Goal: Answer question/provide support

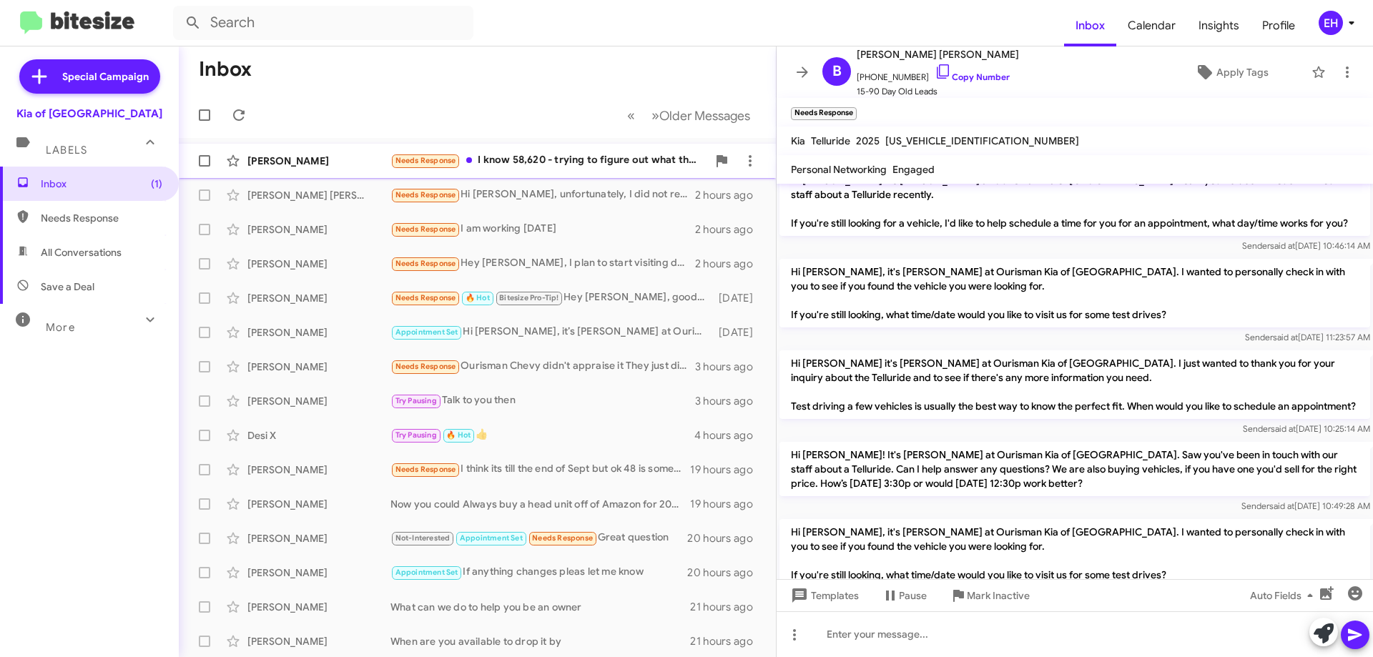
click at [597, 157] on div "Needs Response I know 58,620 - trying to figure out what the door price would b…" at bounding box center [548, 160] width 317 height 16
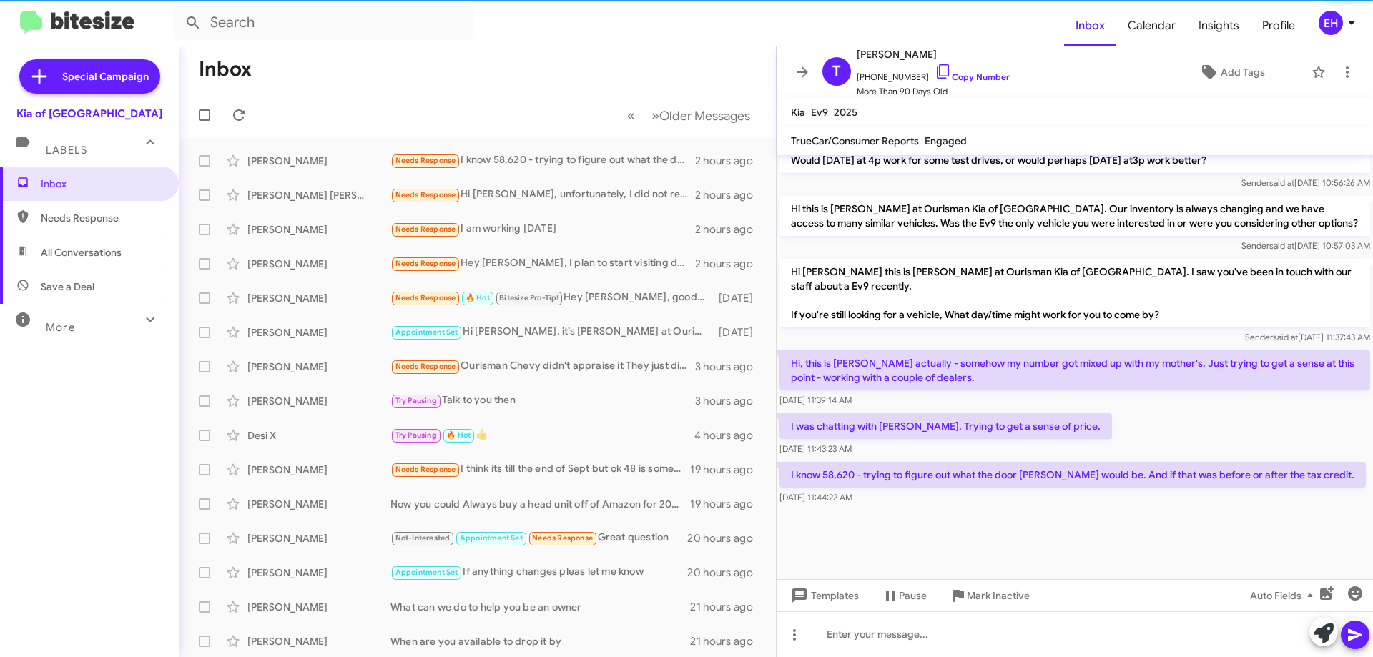
scroll to position [1292, 0]
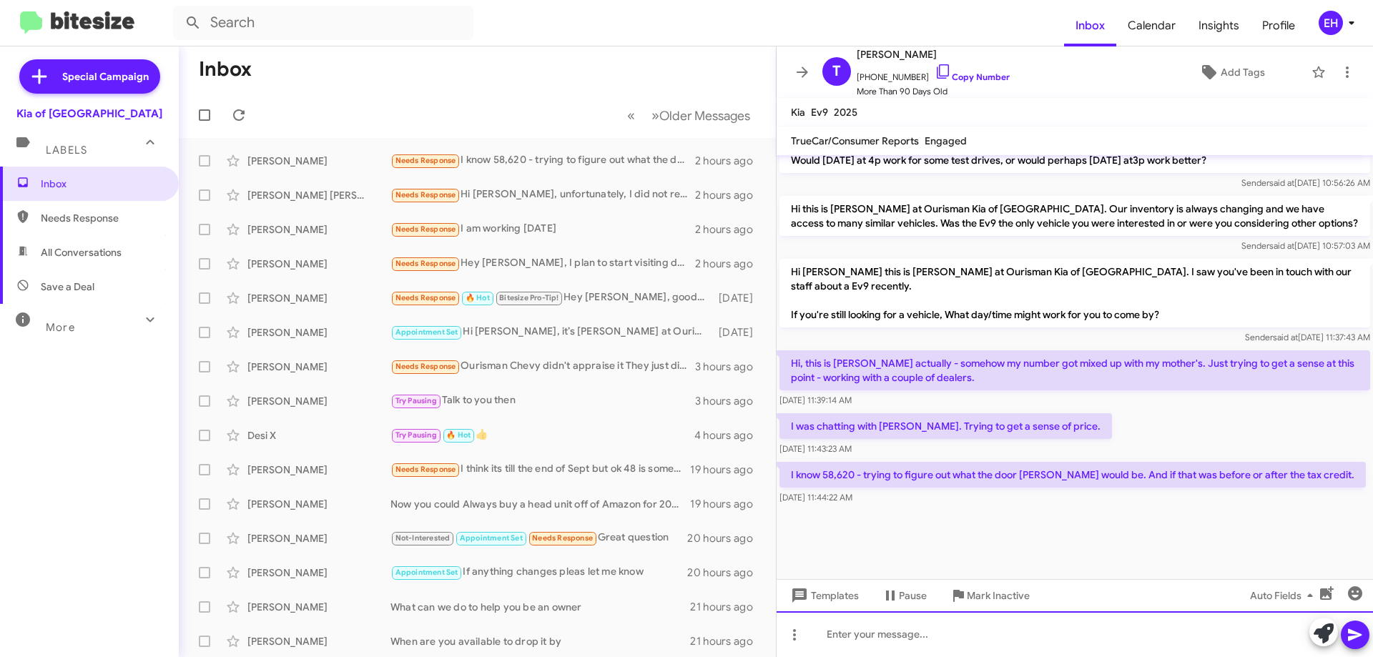
click at [950, 635] on div at bounding box center [1074, 634] width 596 height 46
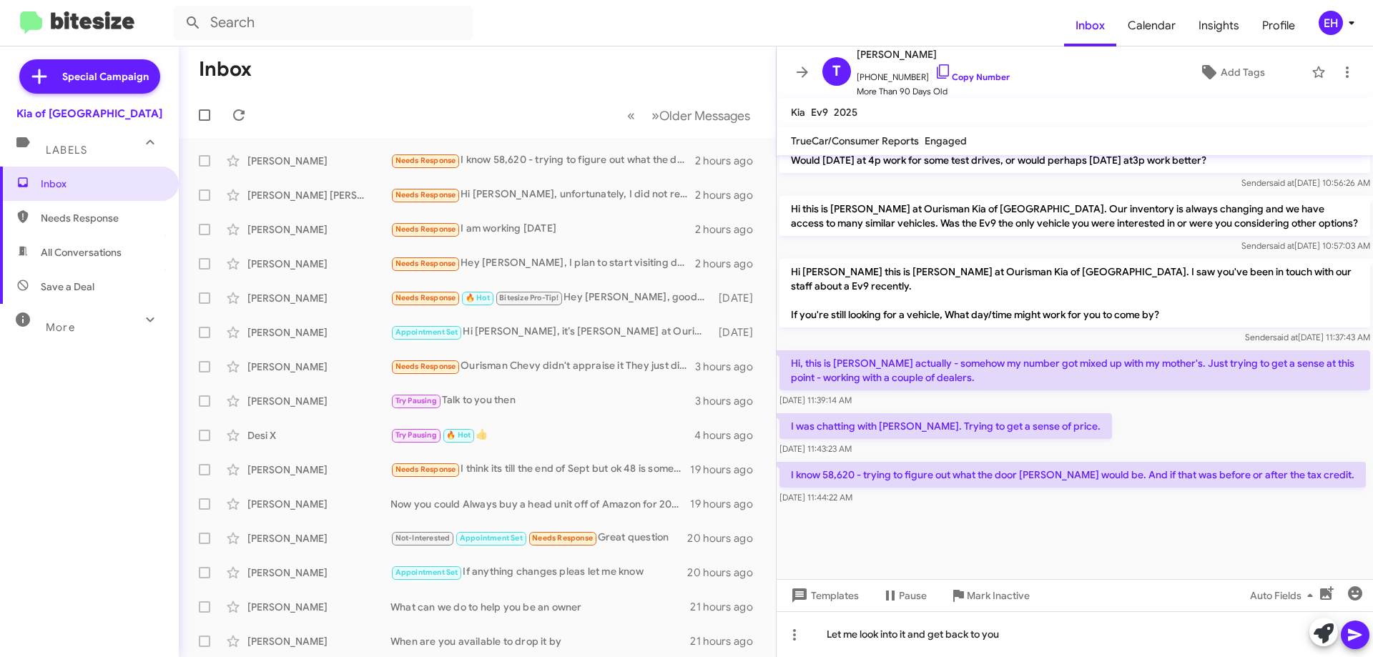
click at [1360, 634] on icon at bounding box center [1355, 635] width 14 height 12
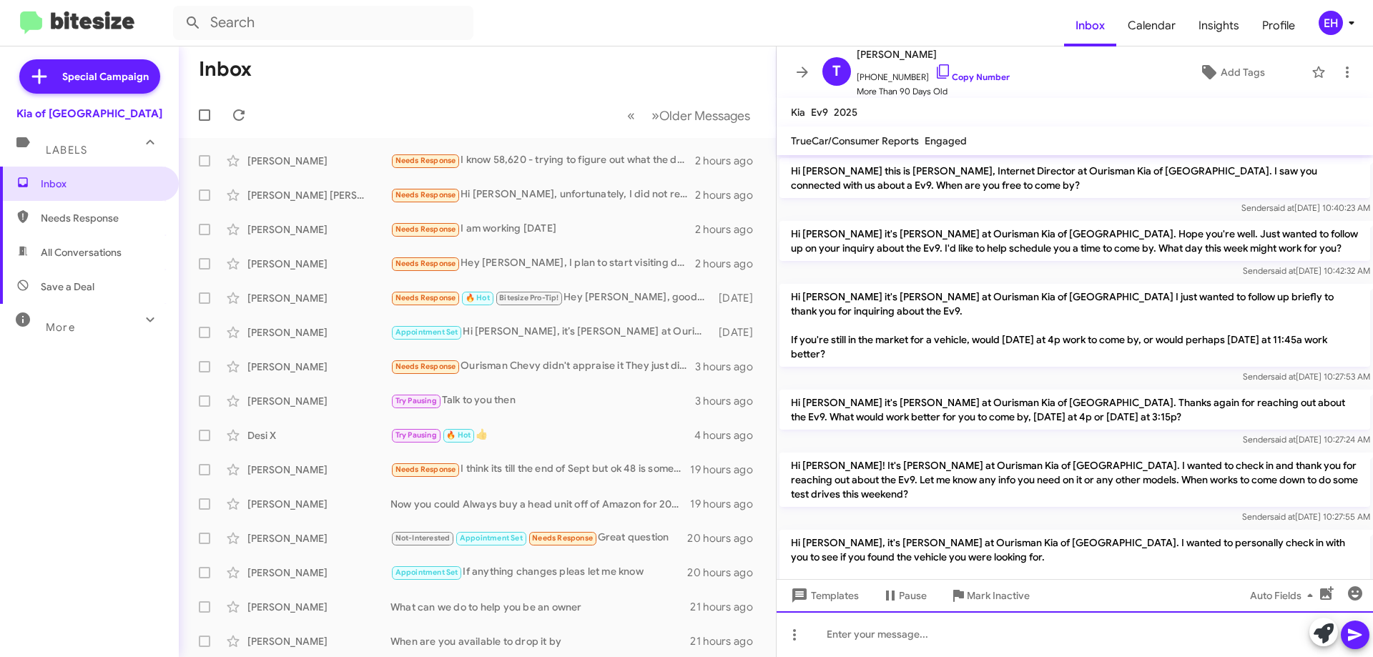
scroll to position [71, 0]
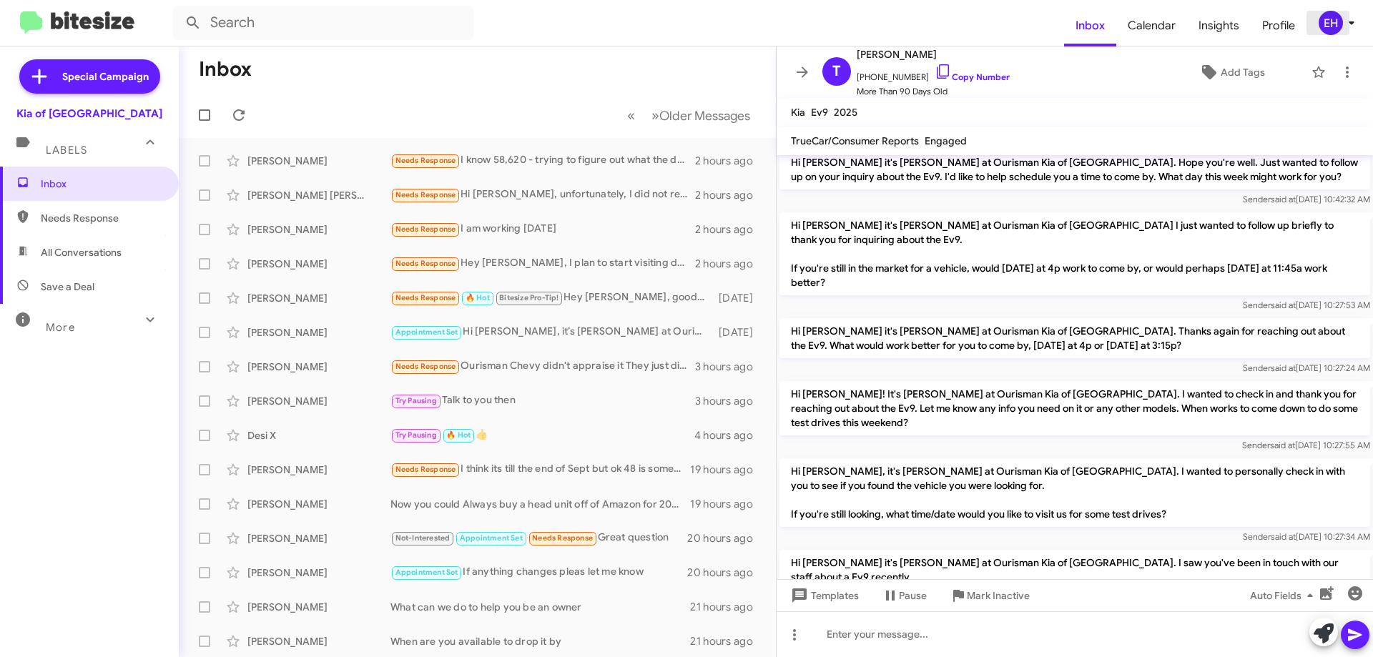
click at [1343, 18] on icon at bounding box center [1351, 22] width 17 height 17
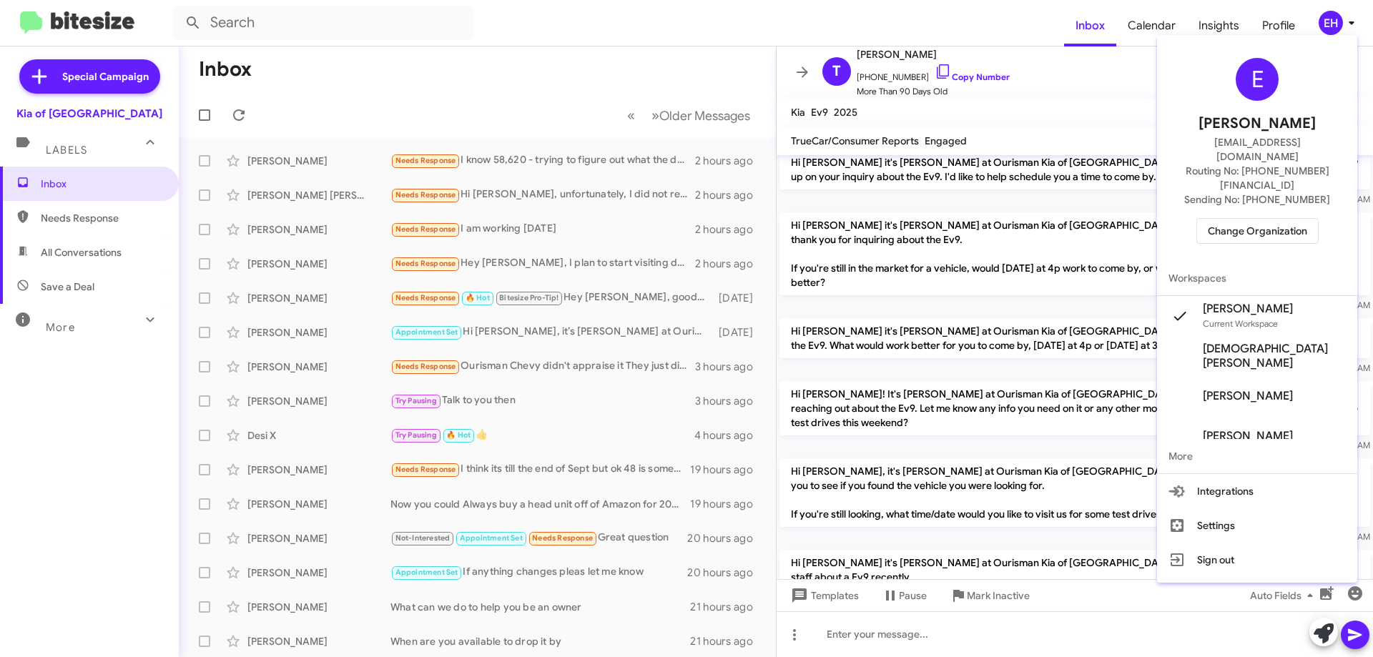
click at [1273, 219] on span "Change Organization" at bounding box center [1257, 231] width 99 height 24
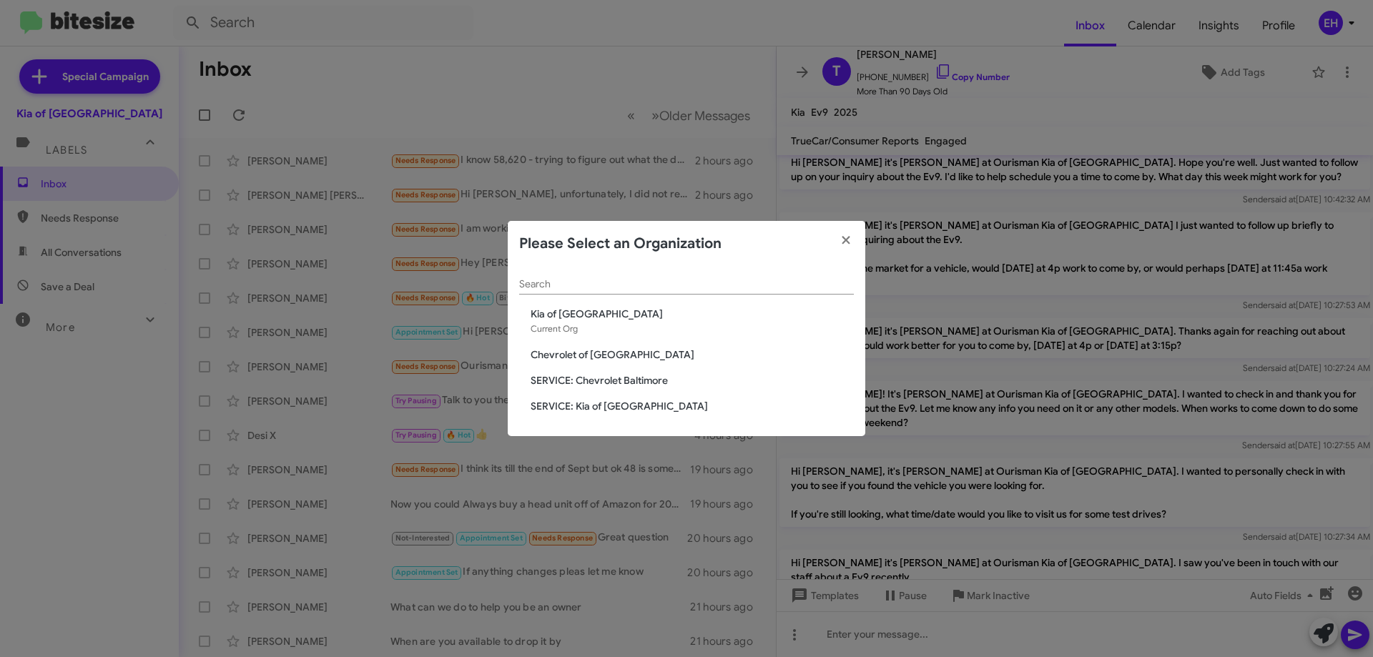
click at [574, 352] on span "Chevrolet of [GEOGRAPHIC_DATA]" at bounding box center [692, 354] width 323 height 14
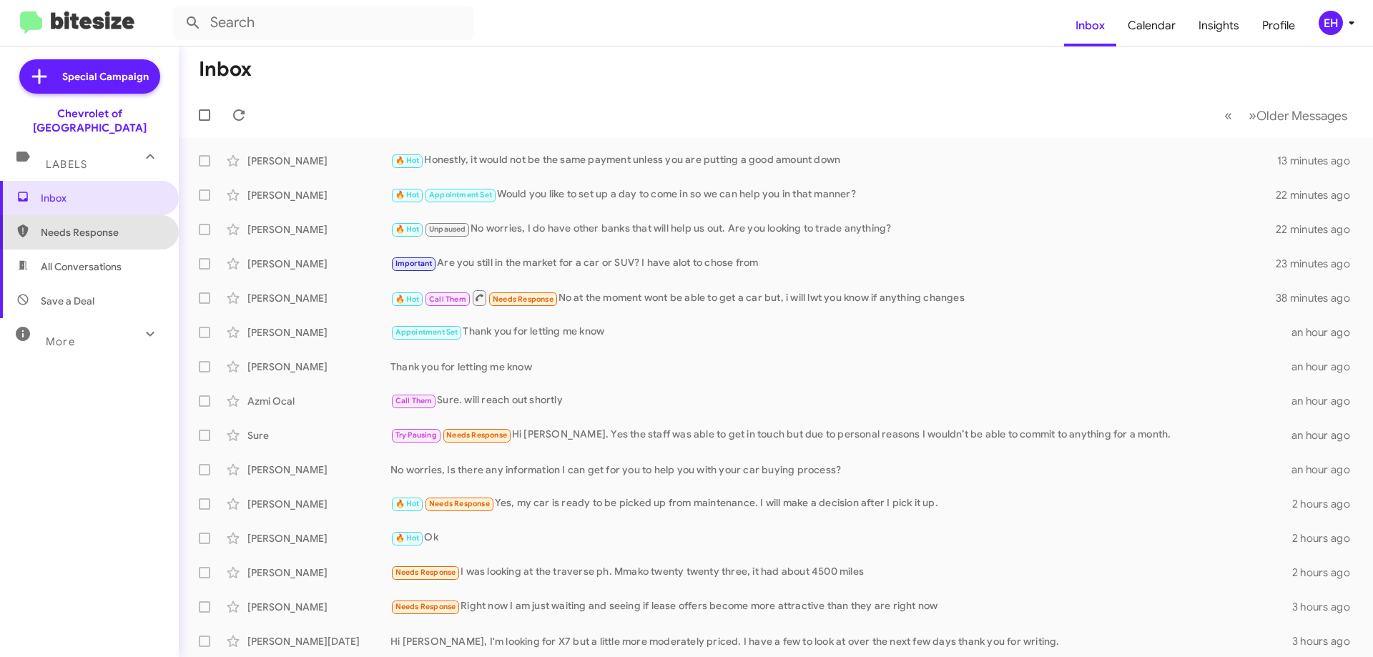
click at [108, 225] on span "Needs Response" at bounding box center [102, 232] width 122 height 14
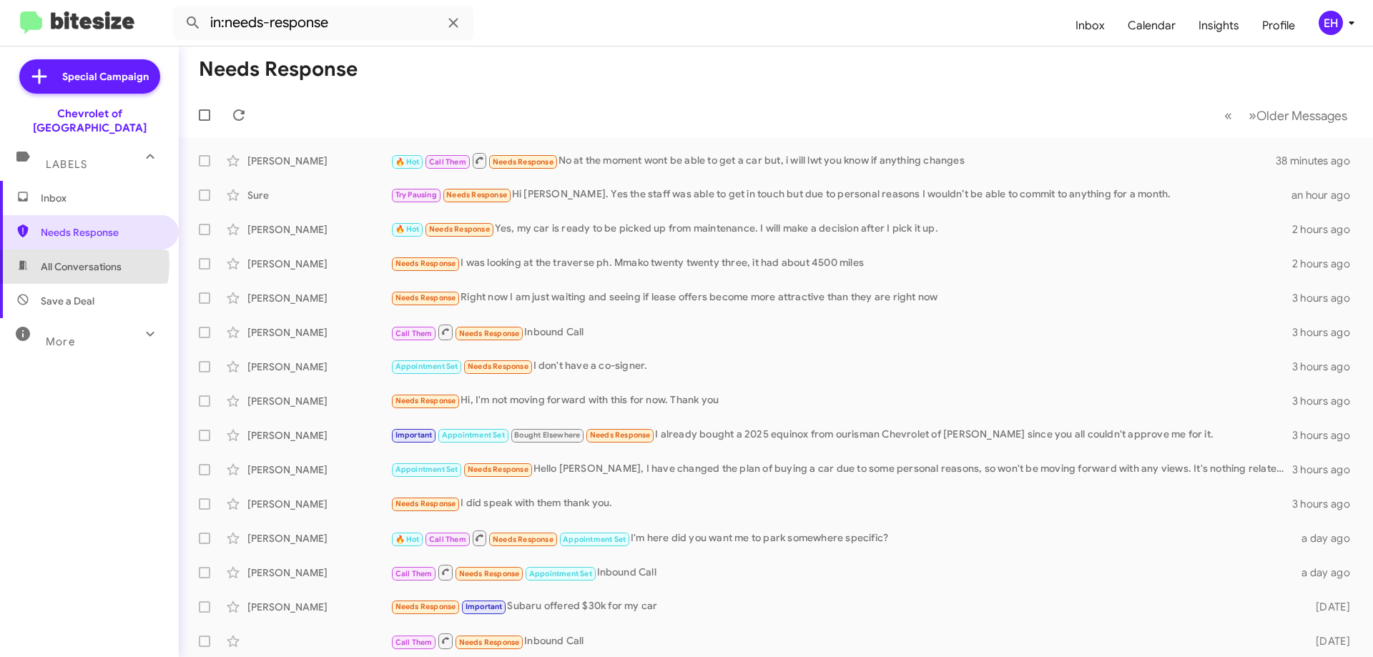
drag, startPoint x: 56, startPoint y: 250, endPoint x: 65, endPoint y: 250, distance: 9.3
click at [56, 260] on span "All Conversations" at bounding box center [81, 267] width 81 height 14
type input "in:all-conversations"
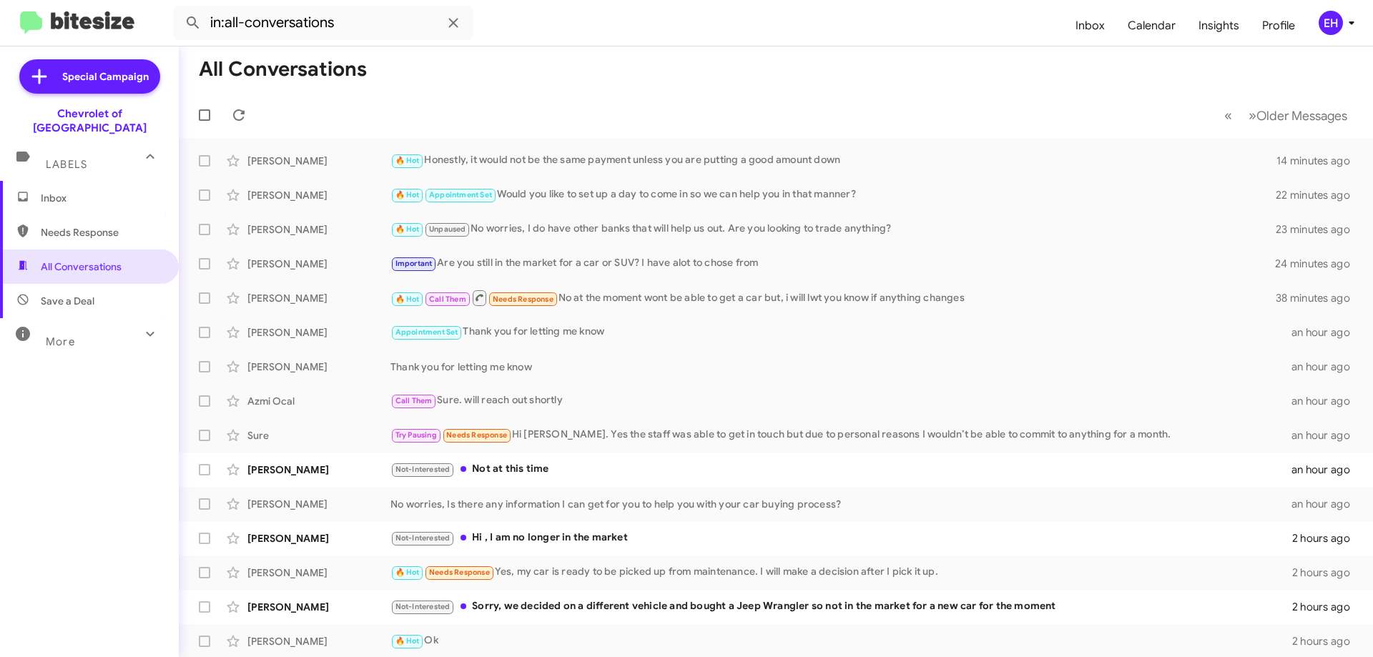
click at [1331, 22] on div "EH" at bounding box center [1330, 23] width 24 height 24
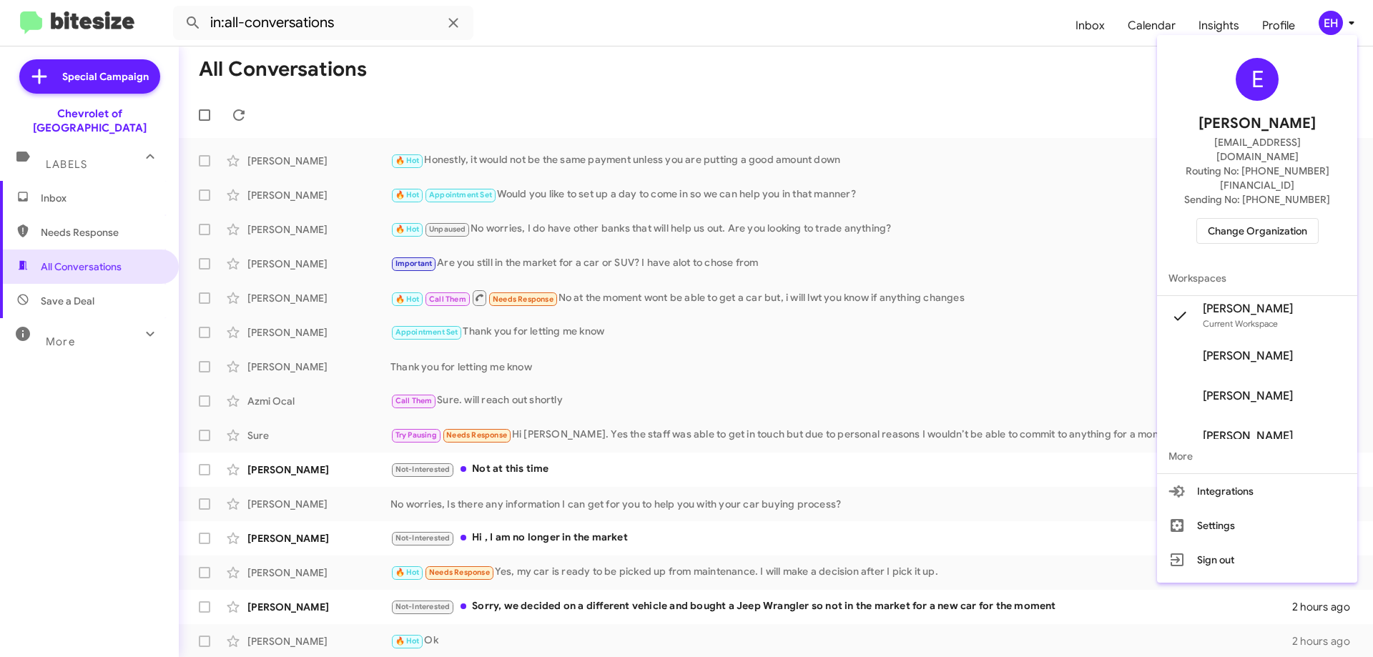
click at [1262, 219] on span "Change Organization" at bounding box center [1257, 231] width 99 height 24
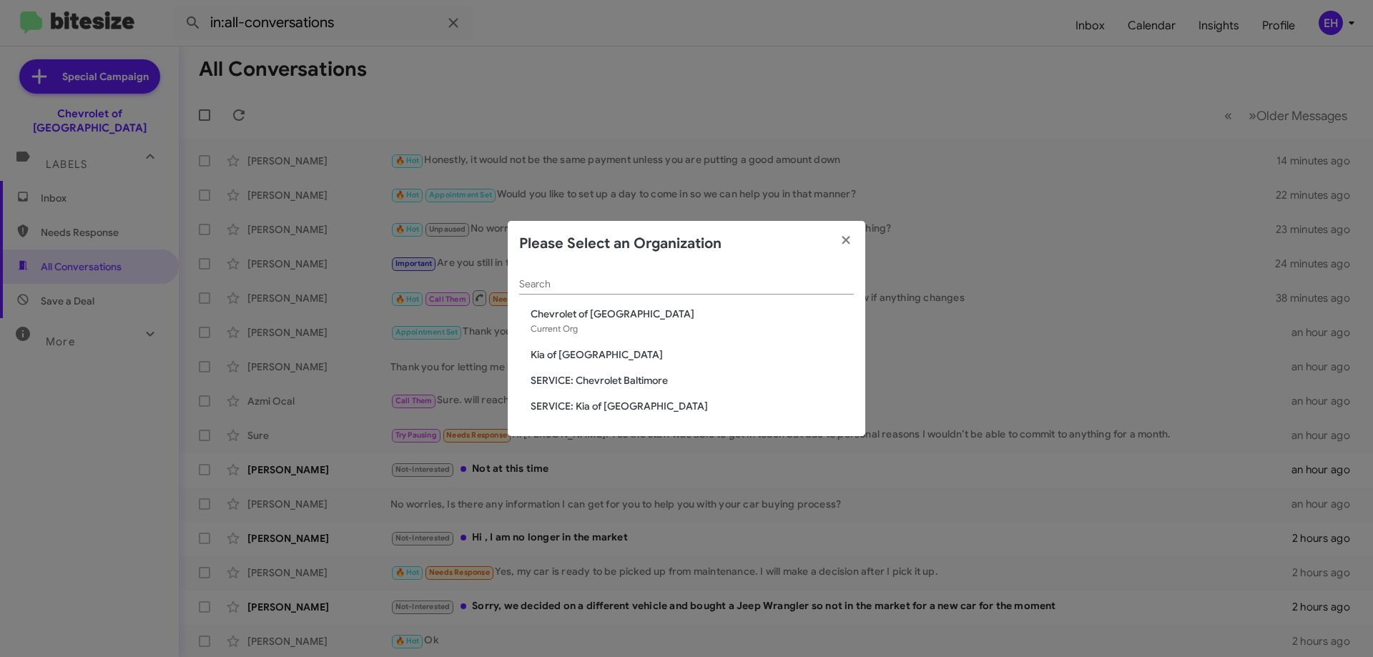
click at [560, 347] on div "Search Chevrolet of Baltimore Current Org Kia of Catonsville SERVICE: Chevrolet…" at bounding box center [686, 352] width 357 height 170
click at [563, 355] on span "Kia of [GEOGRAPHIC_DATA]" at bounding box center [692, 354] width 323 height 14
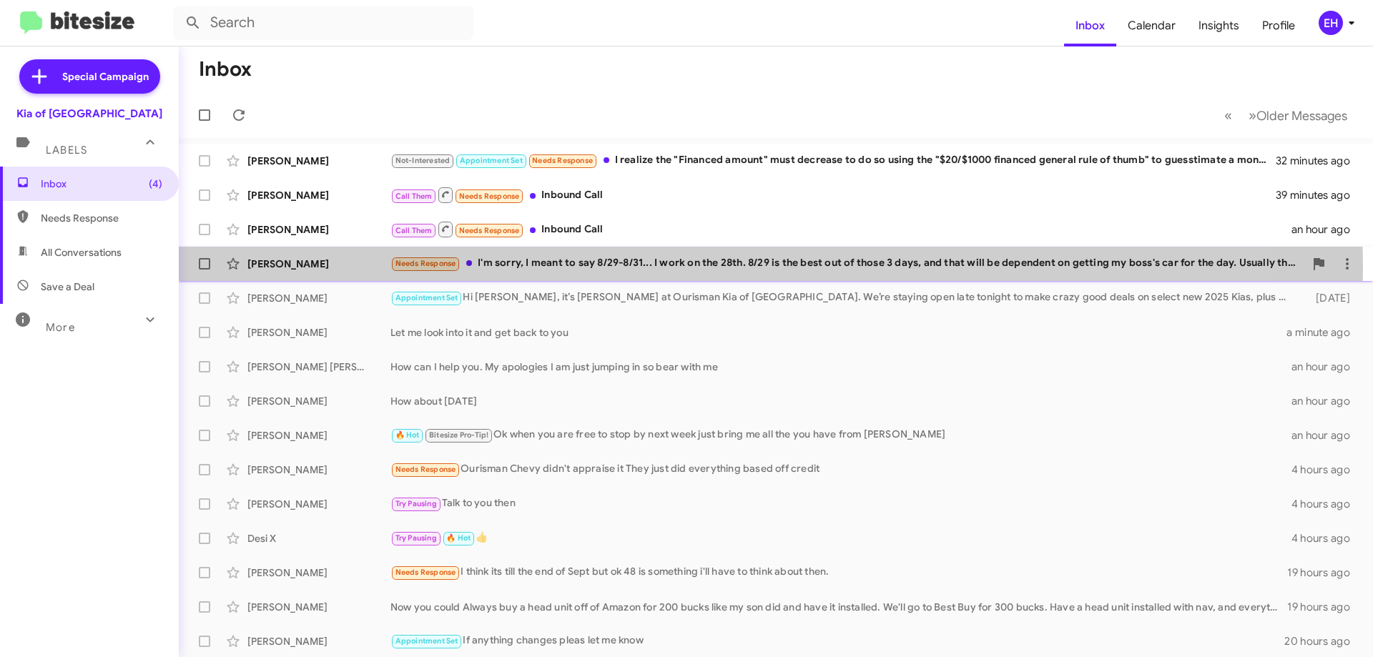
click at [681, 270] on div "Needs Response I'm sorry, I meant to say 8/29-8/31... I work on the 28th. 8/29 …" at bounding box center [847, 263] width 914 height 16
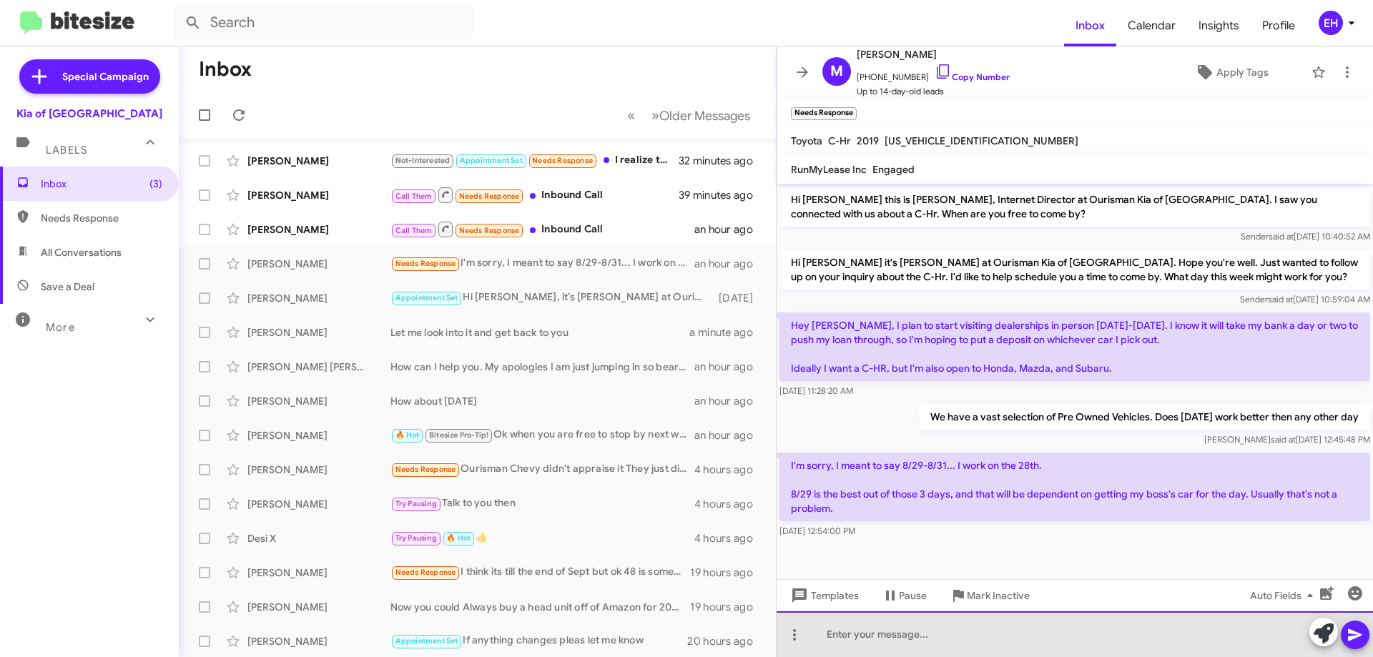
click at [907, 632] on div at bounding box center [1074, 634] width 596 height 46
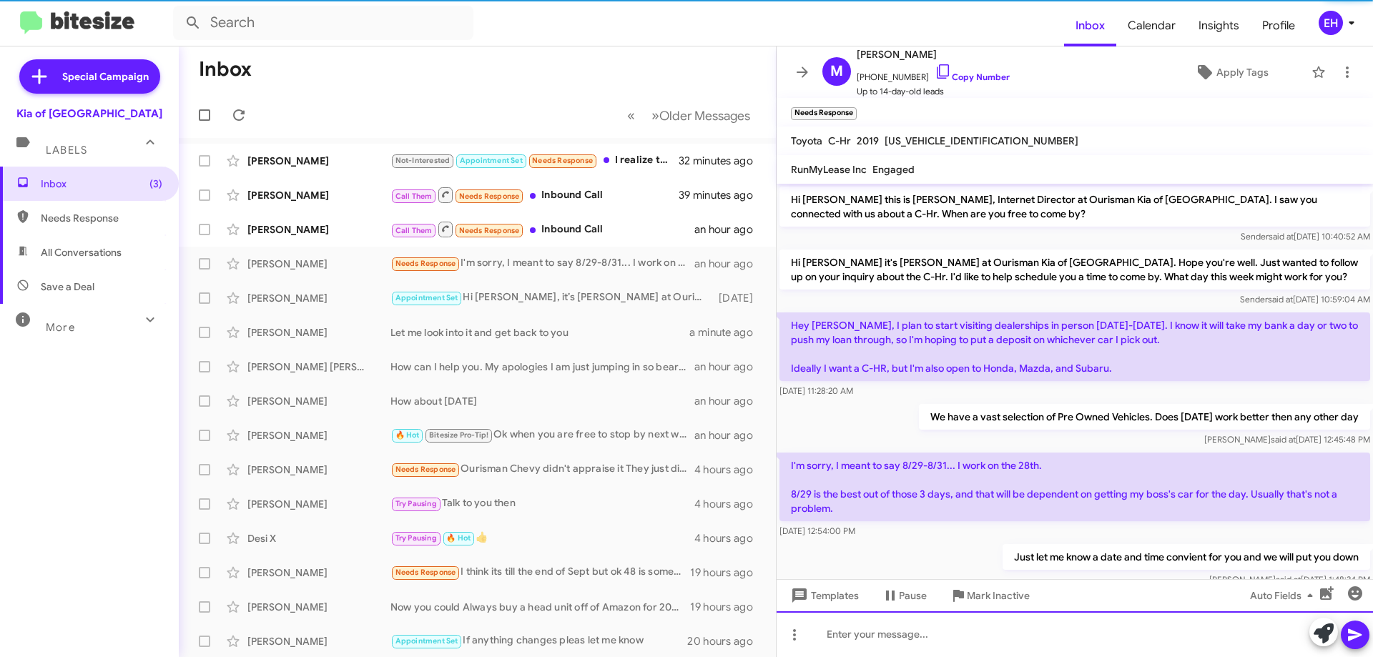
scroll to position [32, 0]
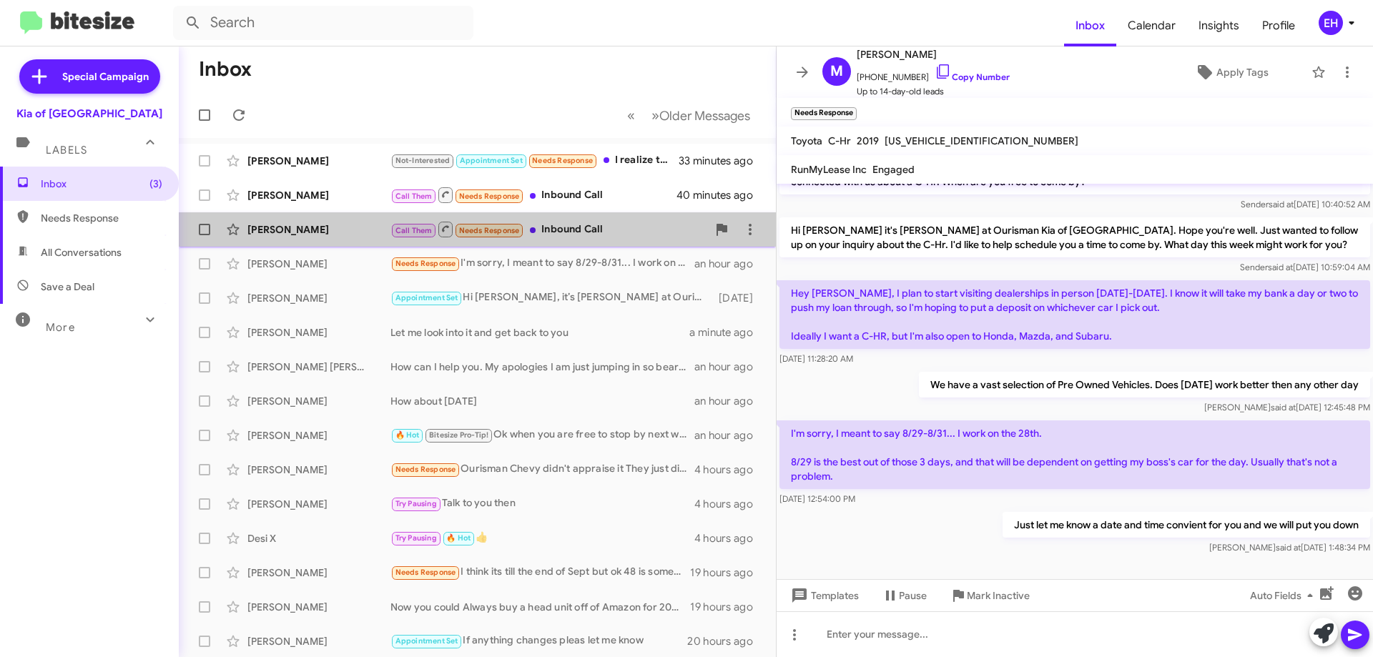
click at [566, 234] on div "Call Them Needs Response Inbound Call" at bounding box center [548, 229] width 317 height 18
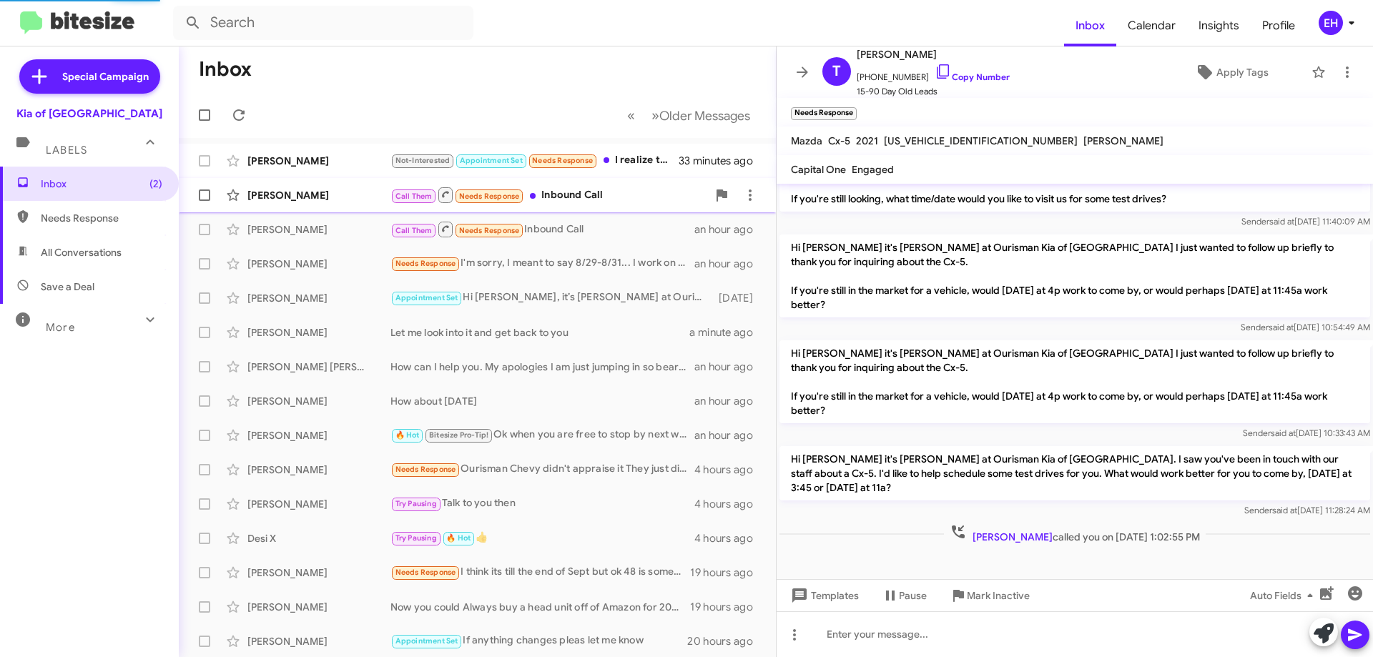
click at [578, 197] on div "Call Them Needs Response Inbound Call" at bounding box center [548, 195] width 317 height 18
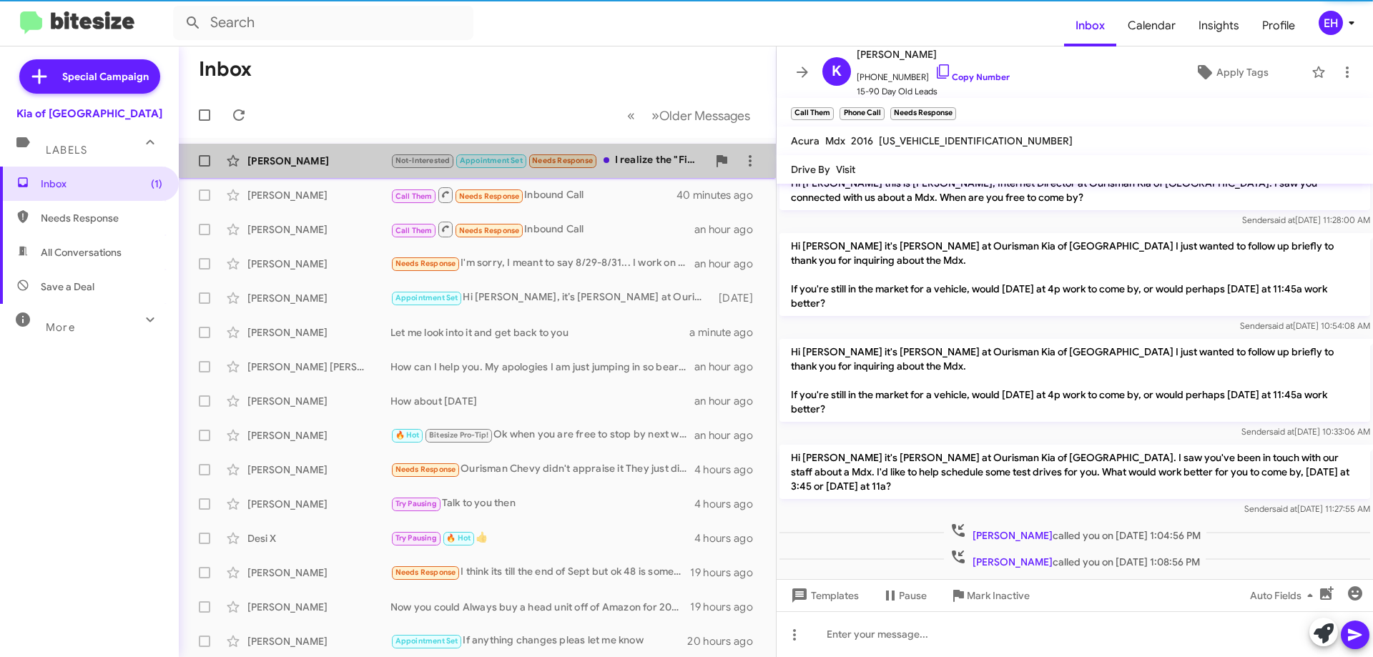
click at [637, 157] on div "Not-Interested Appointment Set Needs Response I realize the "Financed amount" m…" at bounding box center [548, 160] width 317 height 16
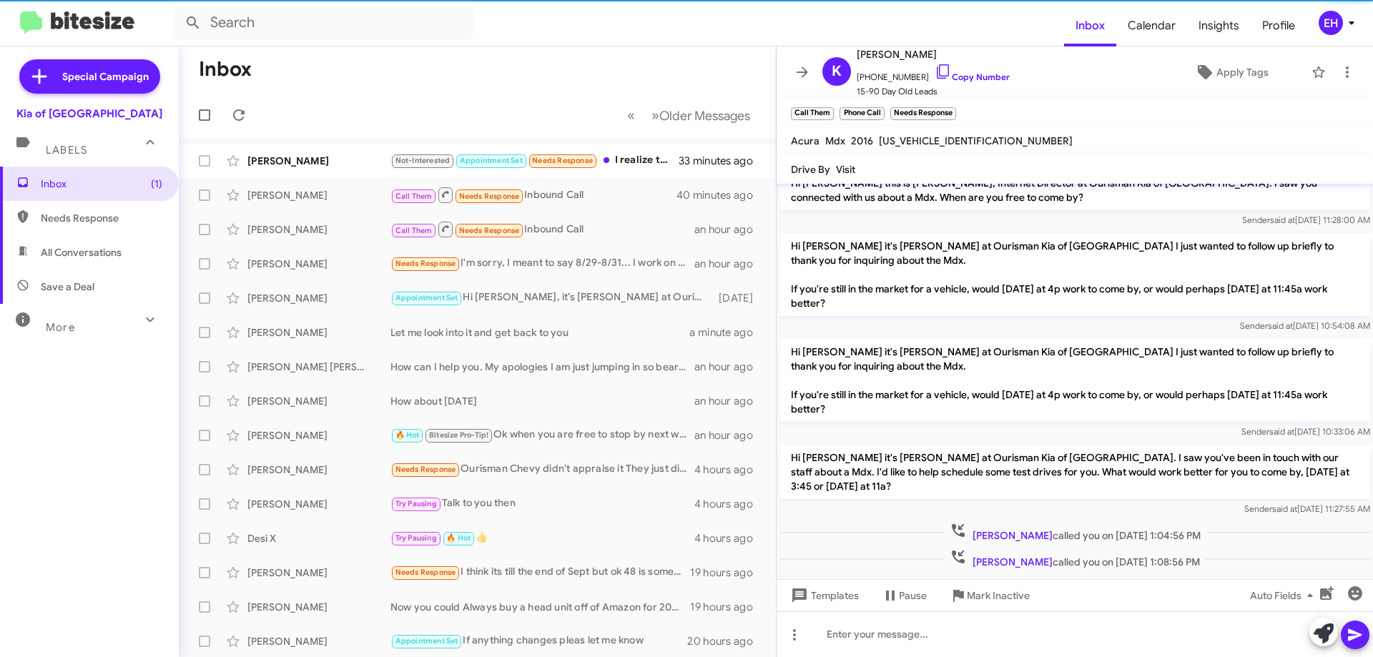
scroll to position [125, 0]
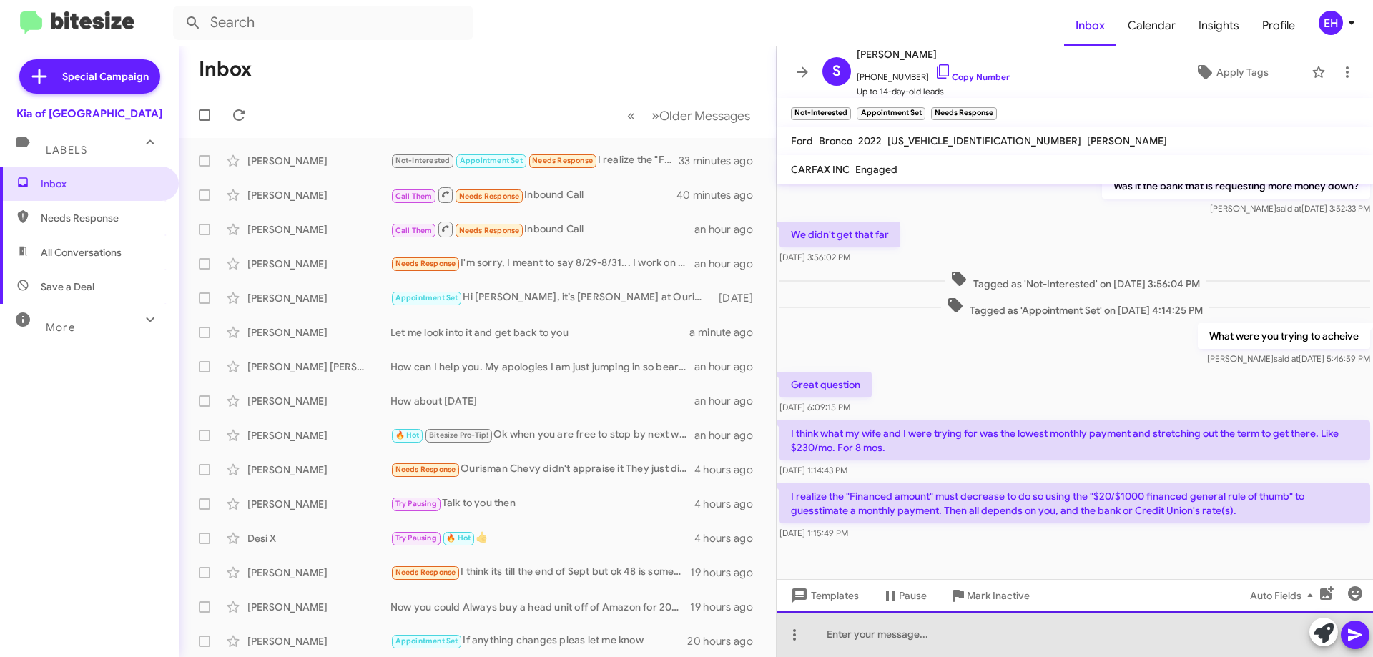
click at [835, 627] on div at bounding box center [1074, 634] width 596 height 46
drag, startPoint x: 1012, startPoint y: 641, endPoint x: 956, endPoint y: 642, distance: 56.5
click at [956, 642] on div "So $230.00 at 84 months is roughly" at bounding box center [1074, 634] width 596 height 46
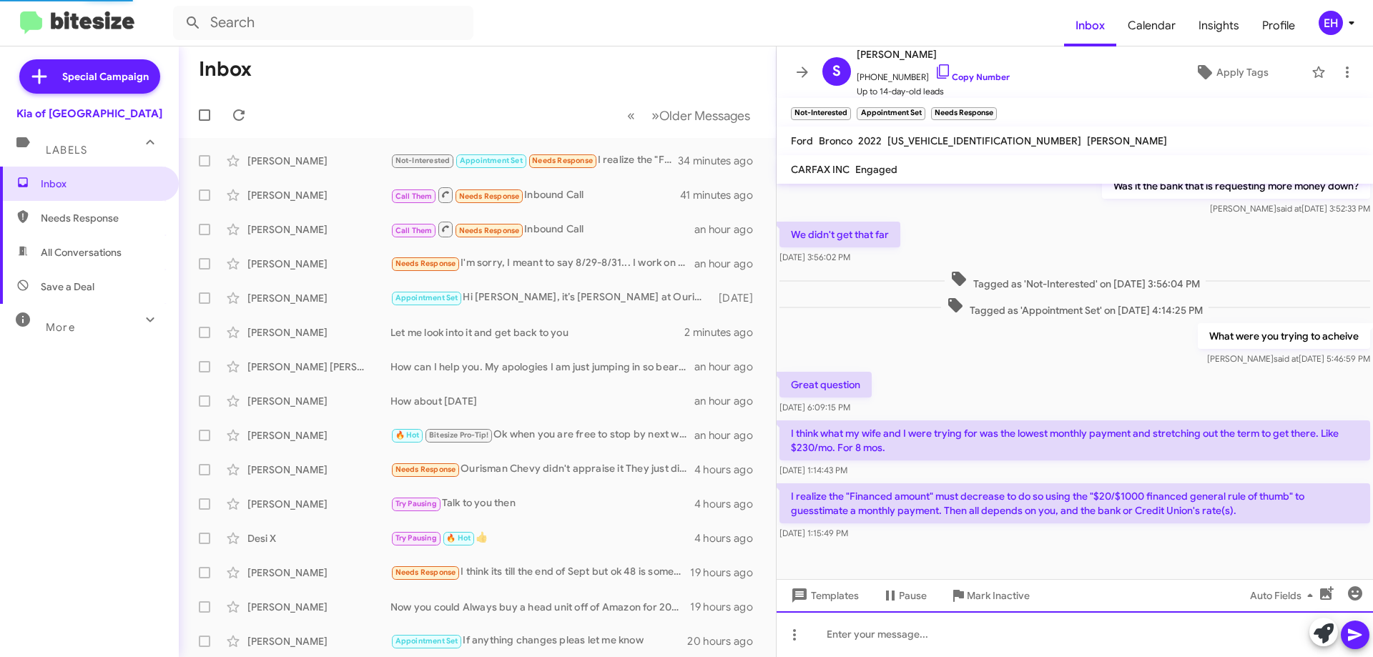
scroll to position [0, 0]
